Goal: Navigation & Orientation: Find specific page/section

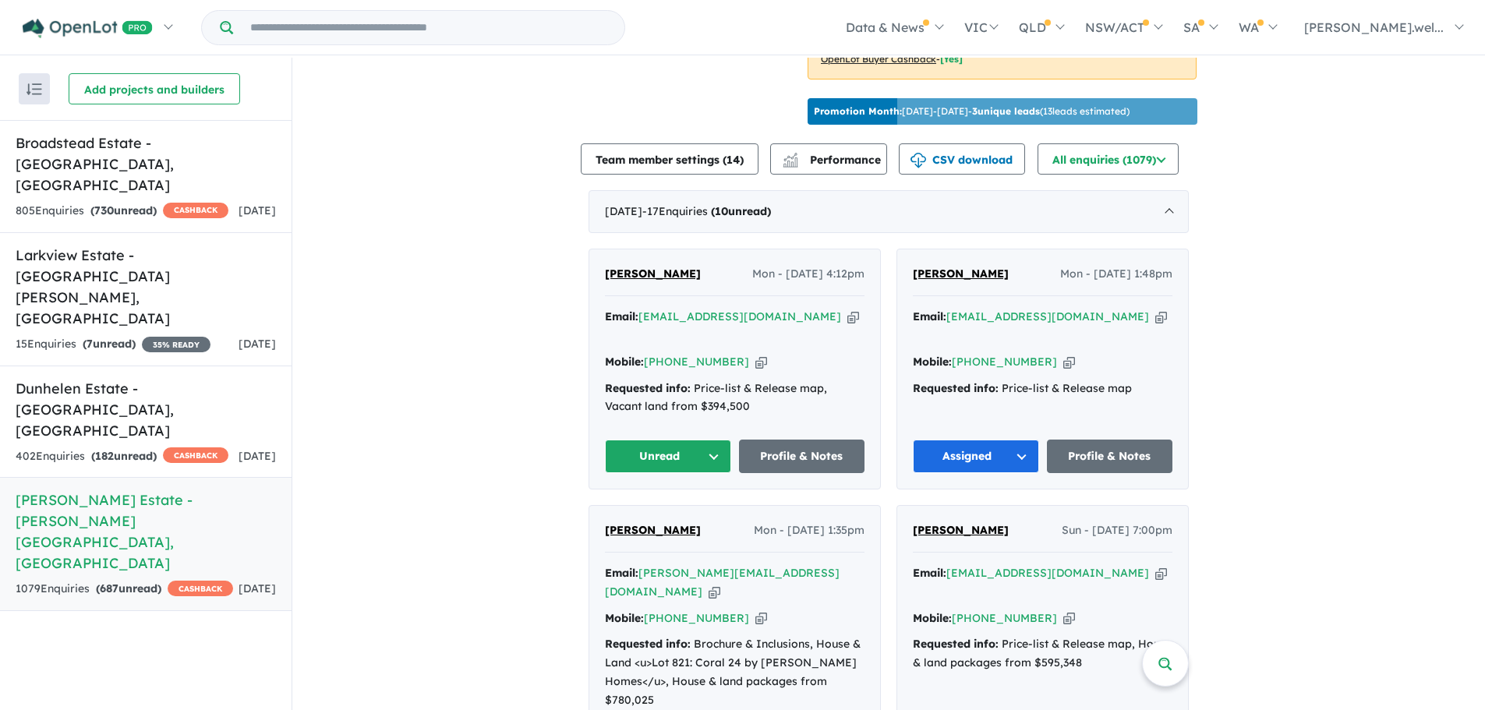
scroll to position [602, 0]
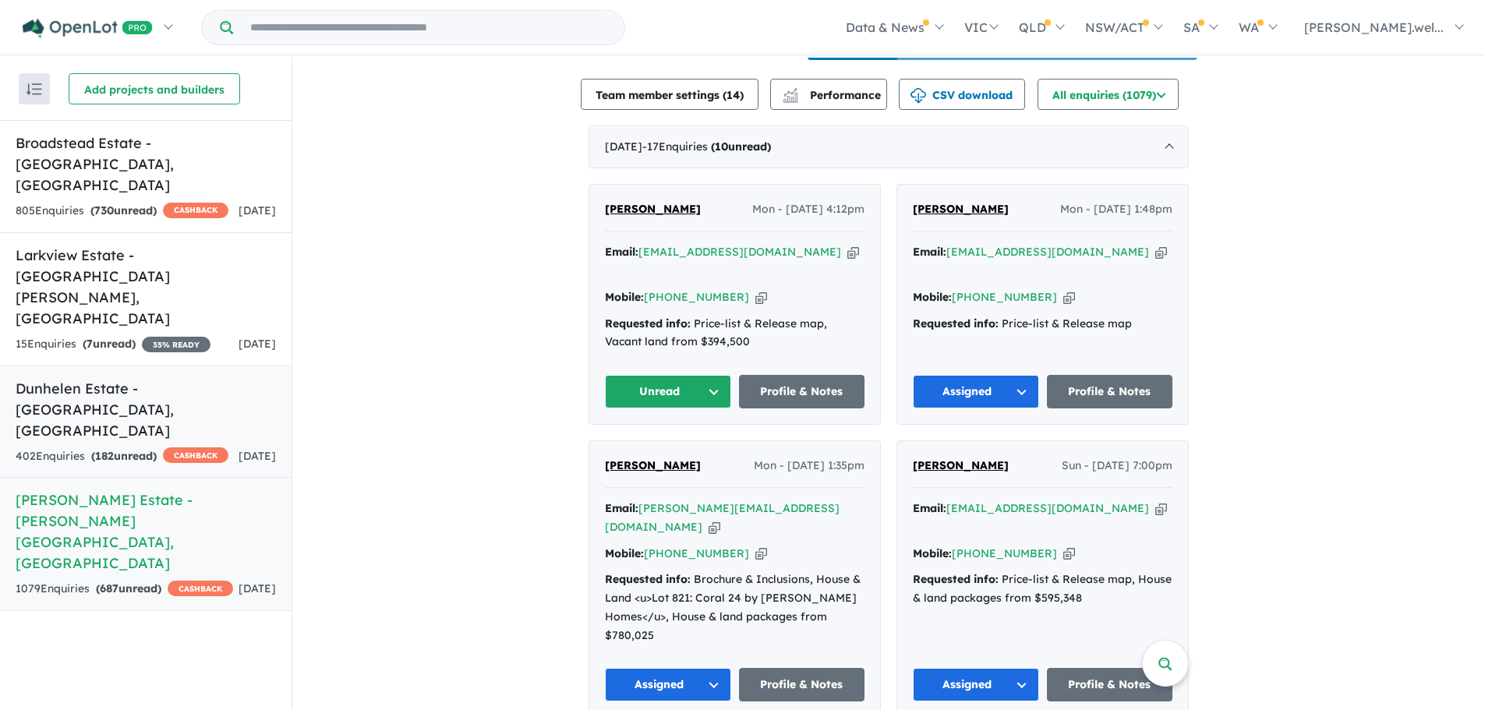
click at [143, 378] on h5 "Dunhelen Estate - [GEOGRAPHIC_DATA] , [GEOGRAPHIC_DATA]" at bounding box center [146, 409] width 260 height 63
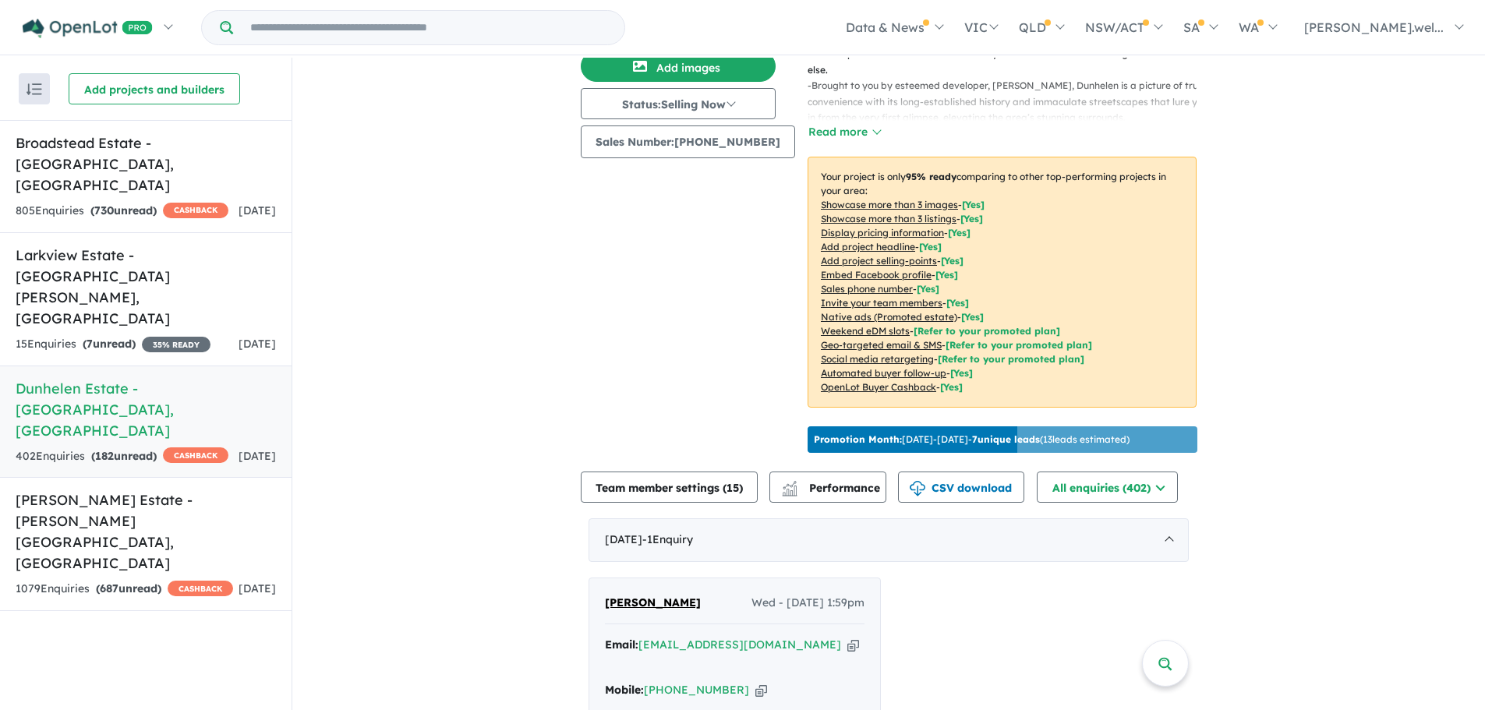
scroll to position [390, 0]
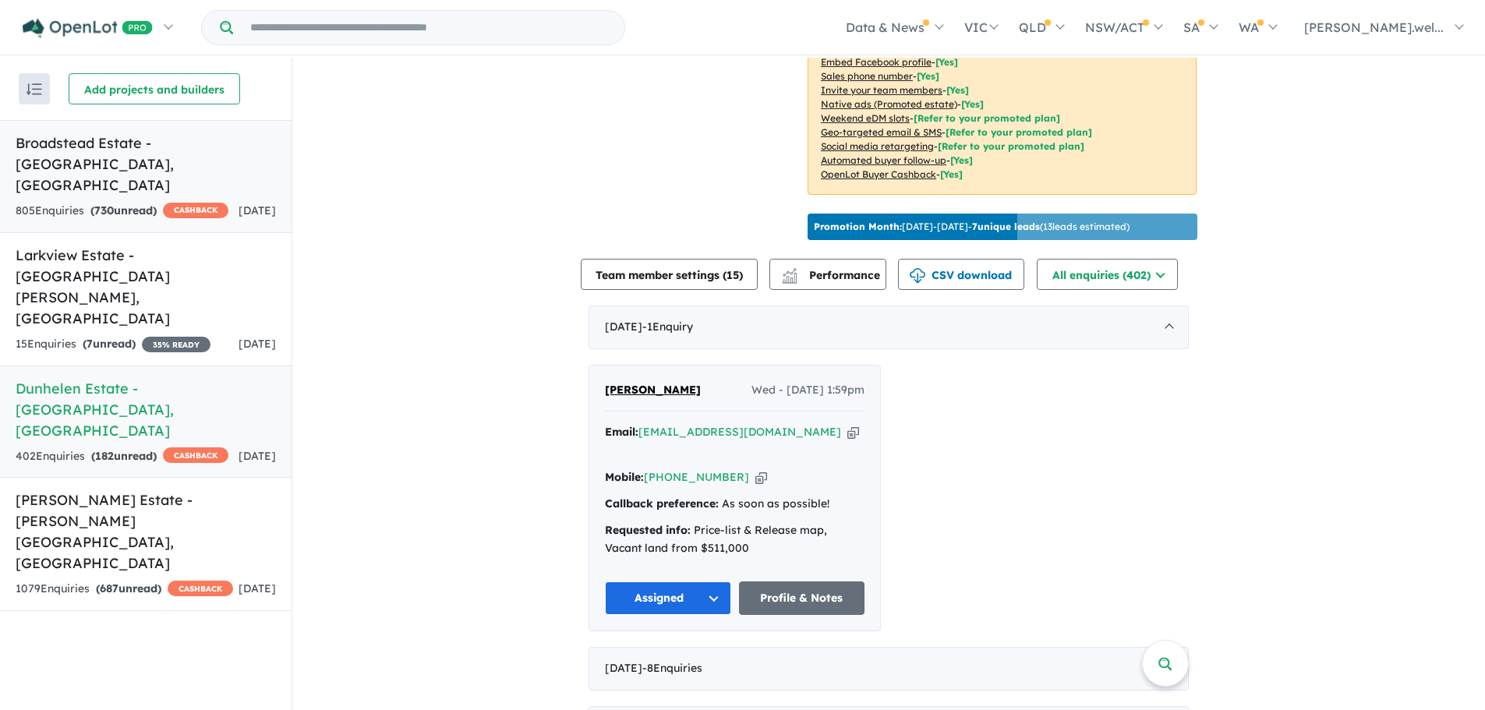
click at [212, 202] on div "805 Enquir ies ( 730 unread) CASHBACK" at bounding box center [122, 211] width 213 height 19
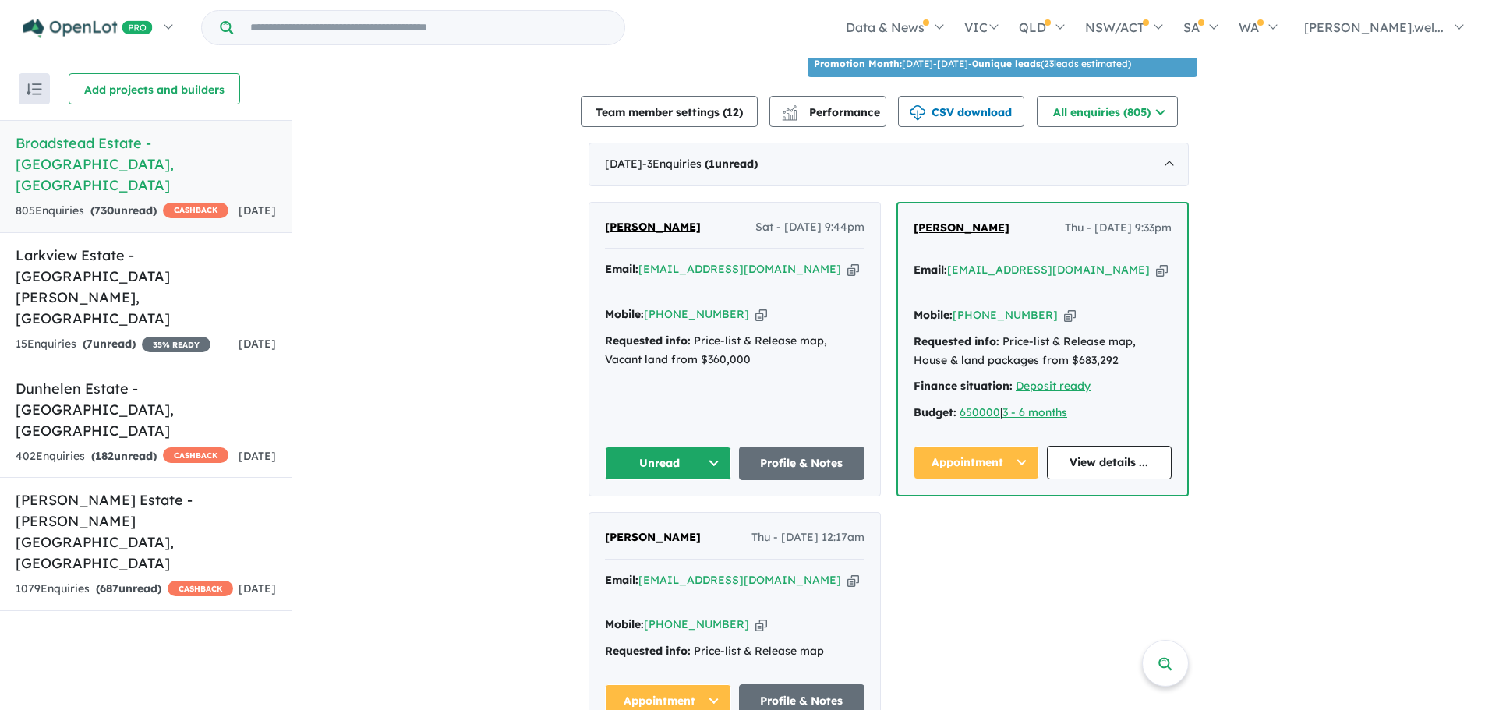
scroll to position [554, 0]
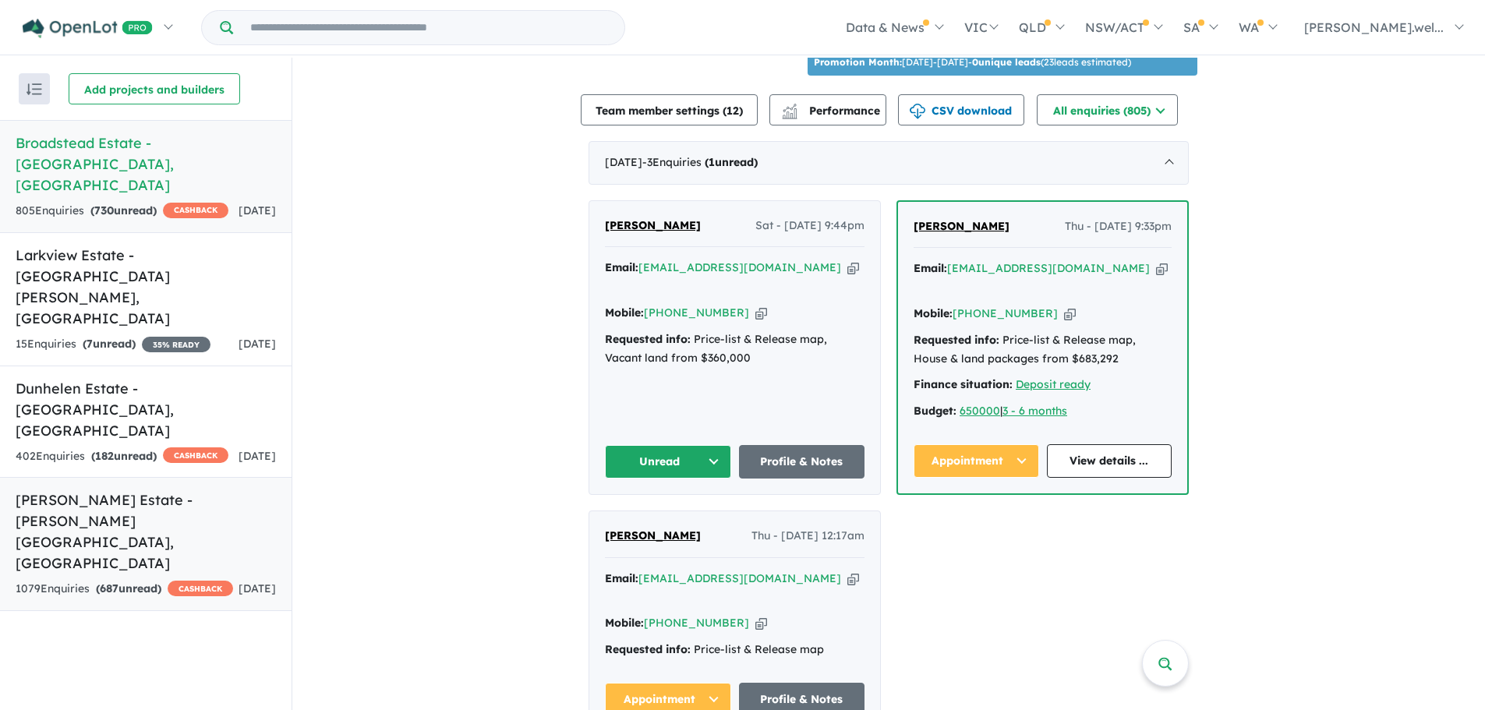
click at [104, 490] on h5 "[PERSON_NAME] Estate - [PERSON_NAME][GEOGRAPHIC_DATA] , [GEOGRAPHIC_DATA]" at bounding box center [146, 532] width 260 height 84
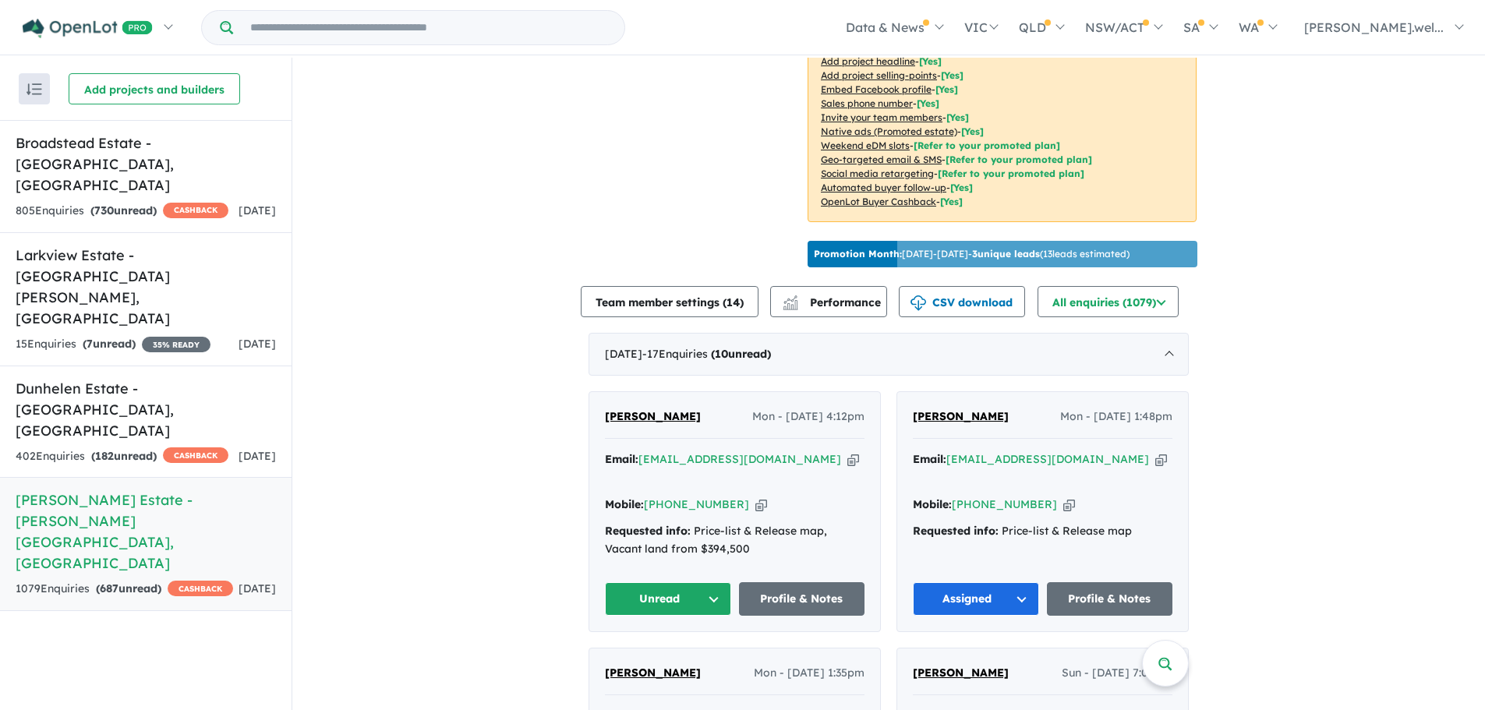
scroll to position [446, 0]
